Goal: Task Accomplishment & Management: Use online tool/utility

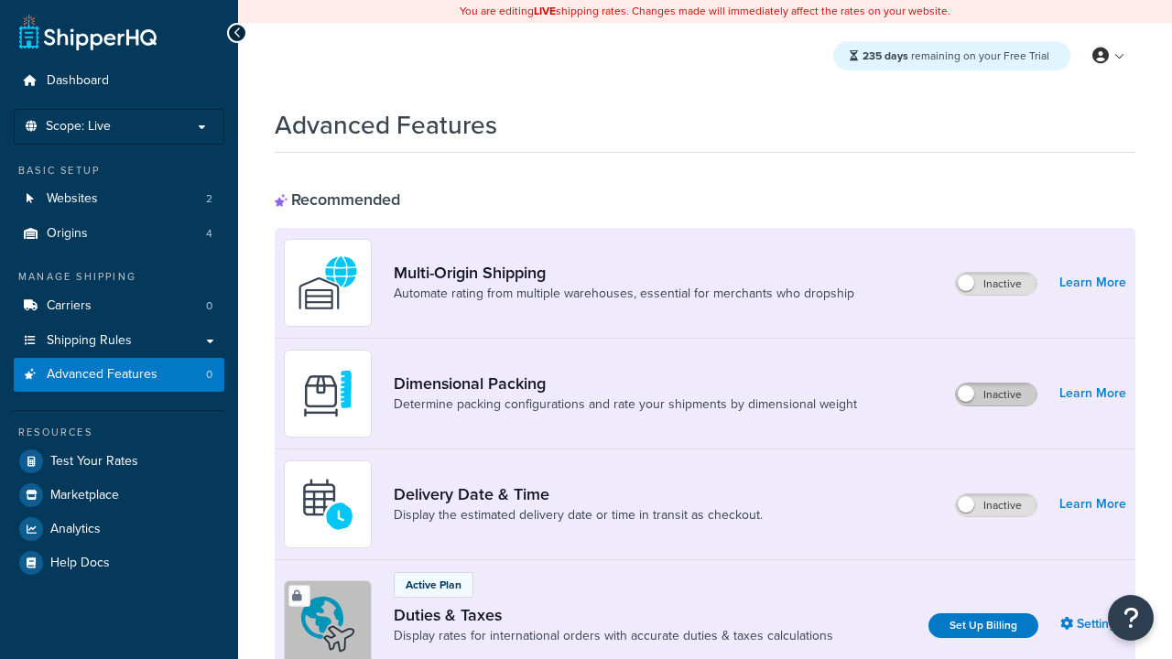
click at [996, 384] on label "Inactive" at bounding box center [996, 395] width 81 height 22
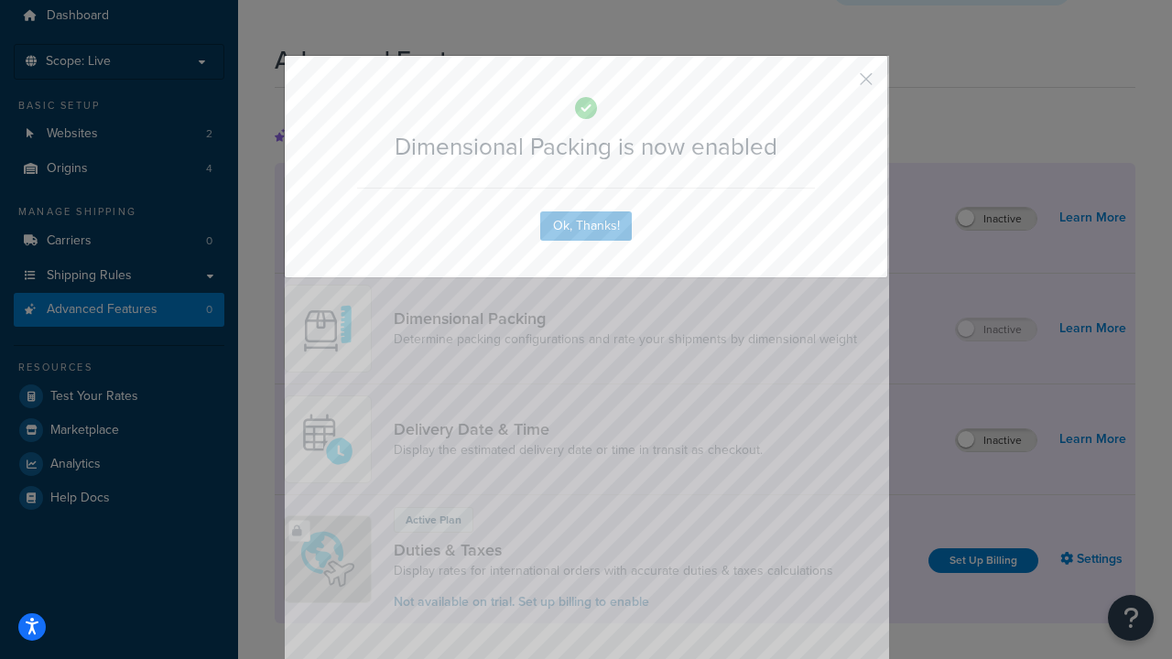
click at [839, 83] on button "button" at bounding box center [839, 85] width 5 height 5
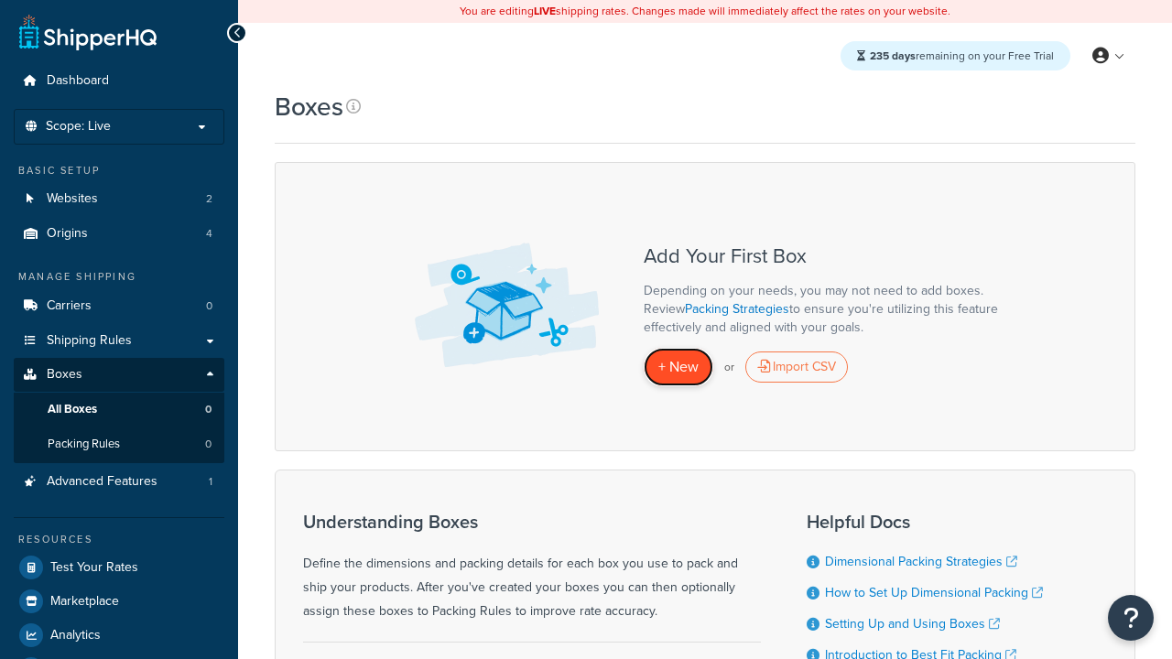
click at [679, 366] on span "+ New" at bounding box center [678, 366] width 40 height 21
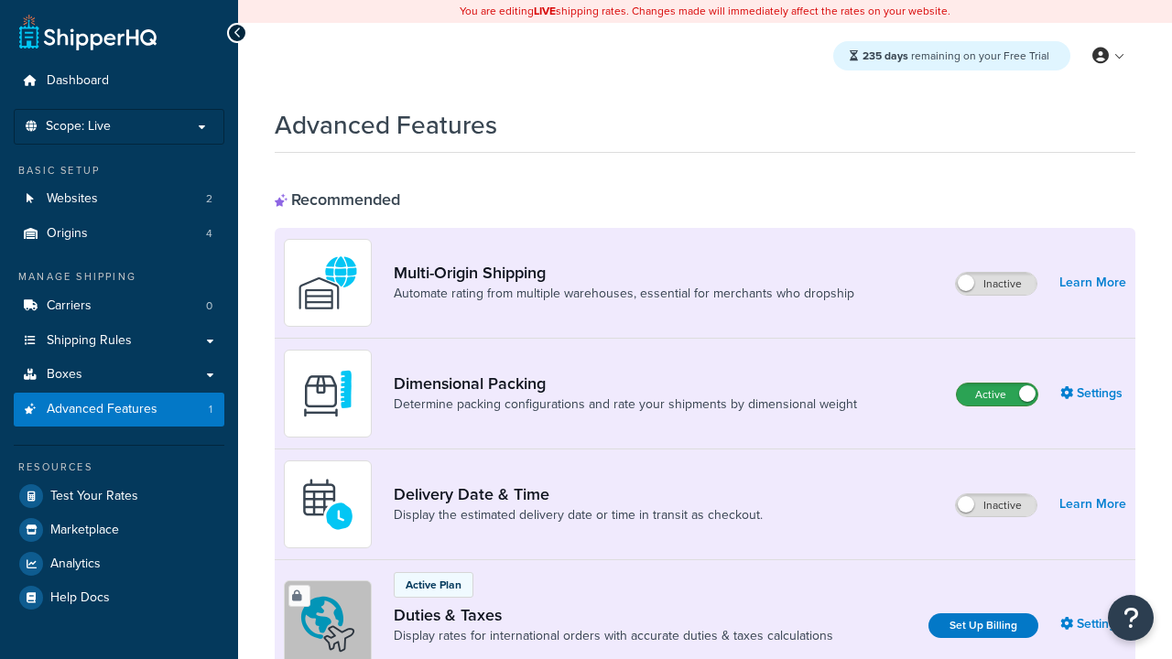
click at [997, 395] on label "Active" at bounding box center [997, 395] width 81 height 22
